Goal: Complete application form

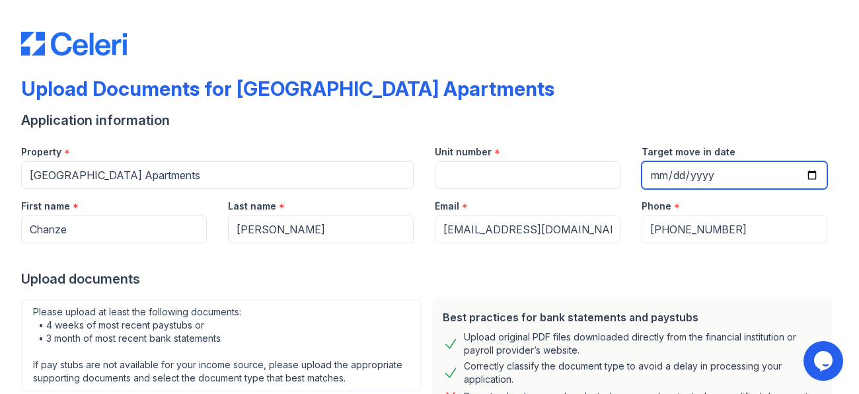
click at [818, 176] on input "Target move in date" at bounding box center [734, 175] width 186 height 28
click at [812, 173] on input "Target move in date" at bounding box center [734, 175] width 186 height 28
type input "[DATE]"
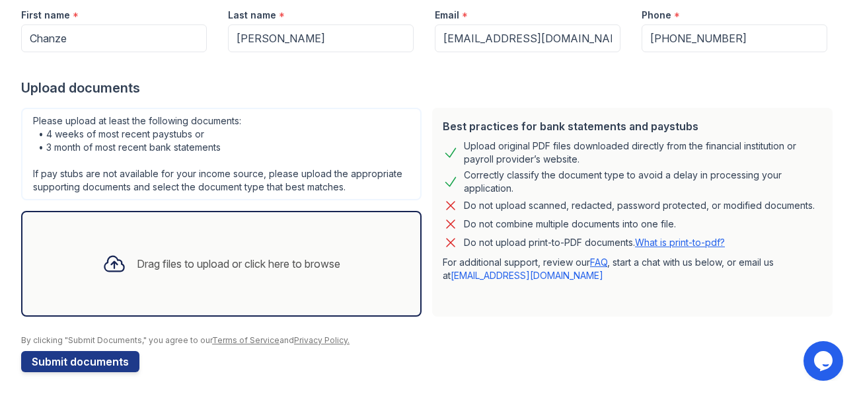
scroll to position [195, 0]
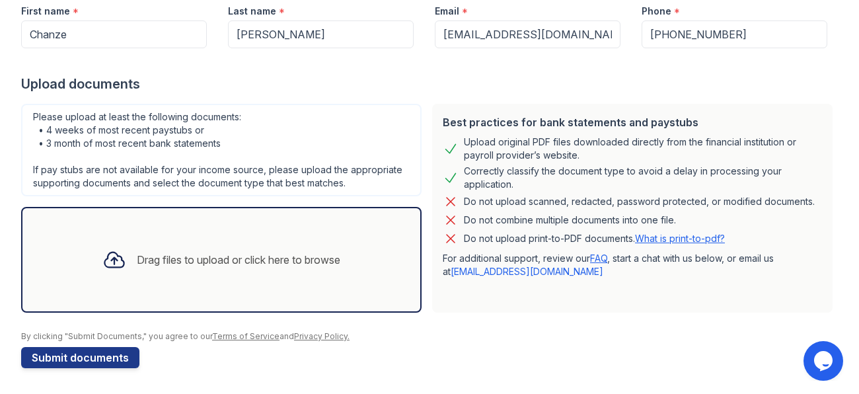
click at [110, 261] on icon at bounding box center [113, 259] width 19 height 15
click at [106, 263] on icon at bounding box center [114, 260] width 24 height 24
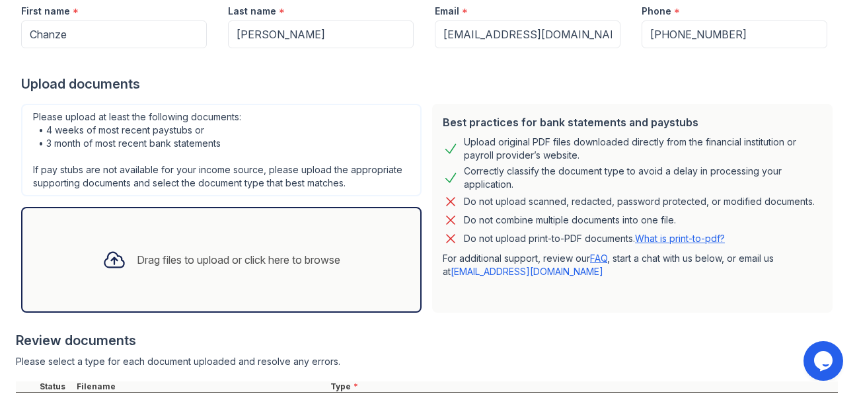
click at [651, 297] on div "Best practices for bank statements and paystubs Upload original PDF files downl…" at bounding box center [632, 208] width 400 height 209
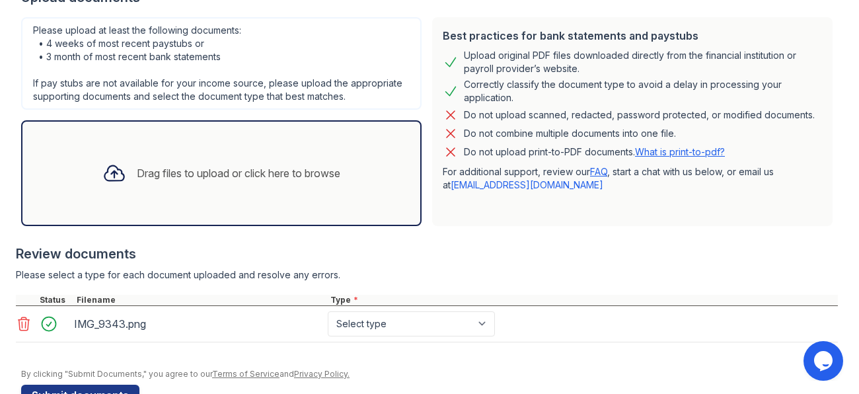
scroll to position [300, 0]
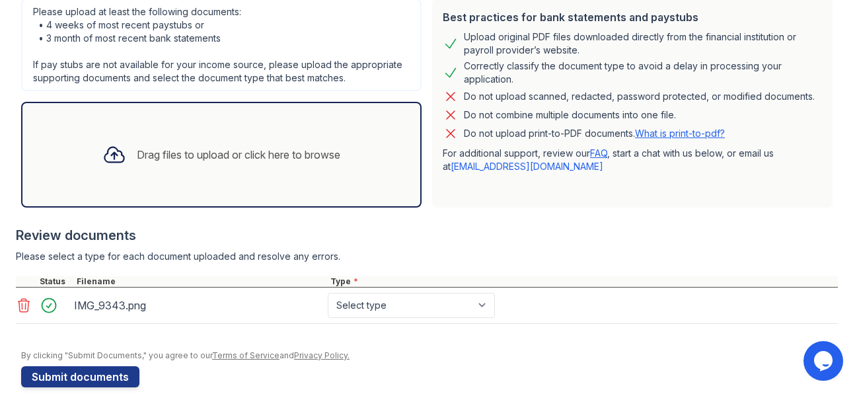
click at [114, 162] on icon at bounding box center [114, 155] width 24 height 24
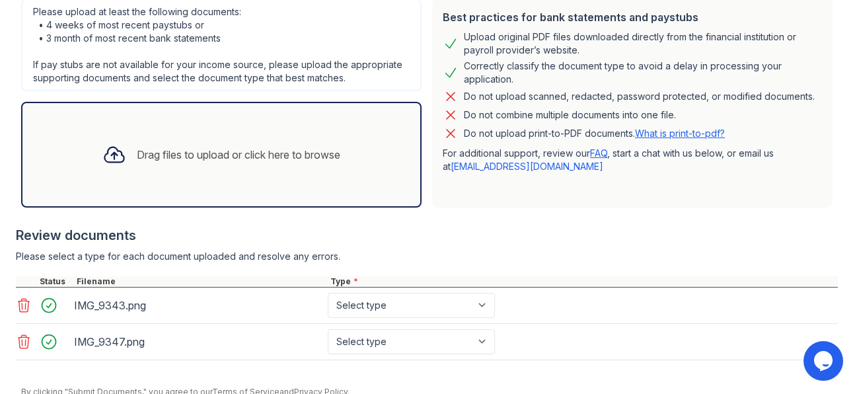
click at [201, 153] on div "Drag files to upload or click here to browse" at bounding box center [238, 155] width 203 height 16
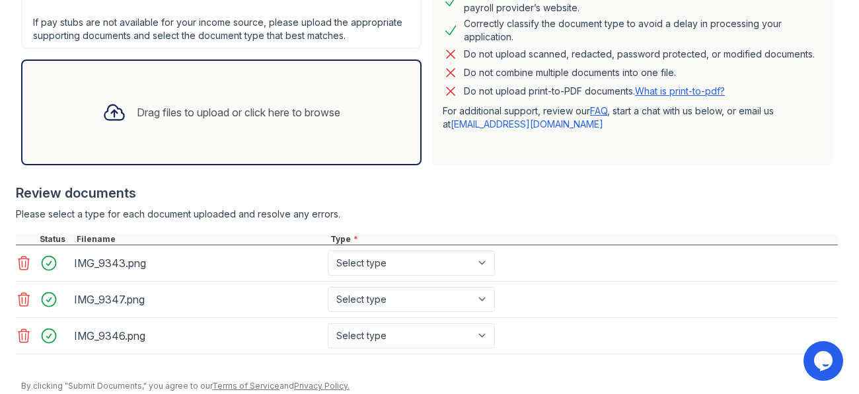
scroll to position [391, 0]
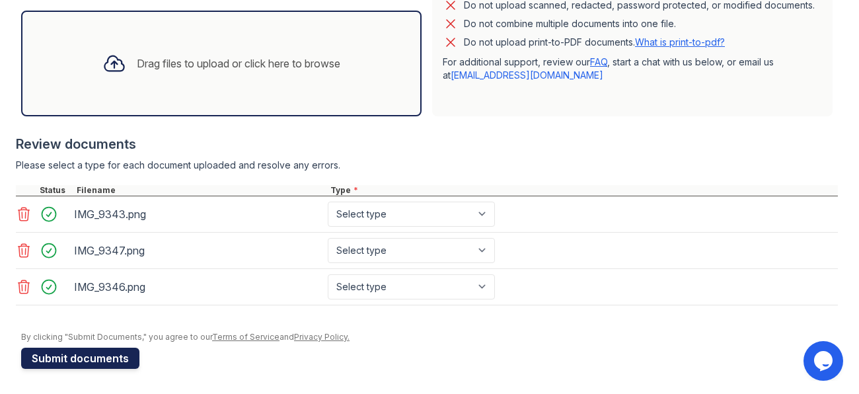
click at [116, 361] on button "Submit documents" at bounding box center [80, 357] width 118 height 21
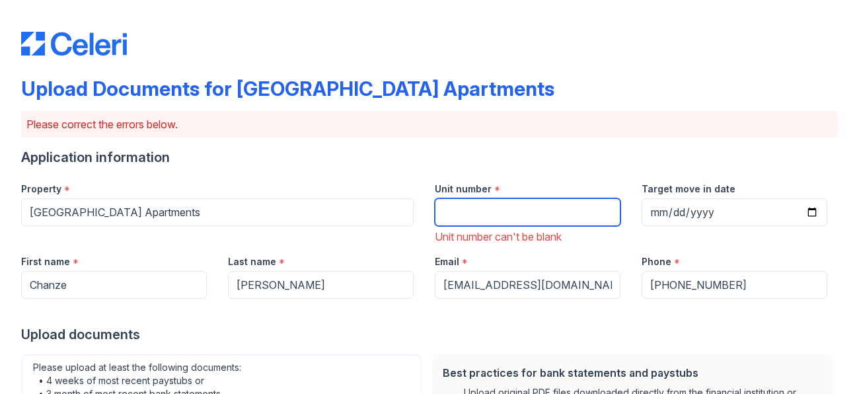
click at [486, 207] on input "Unit number" at bounding box center [528, 212] width 186 height 28
